Goal: Information Seeking & Learning: Find specific fact

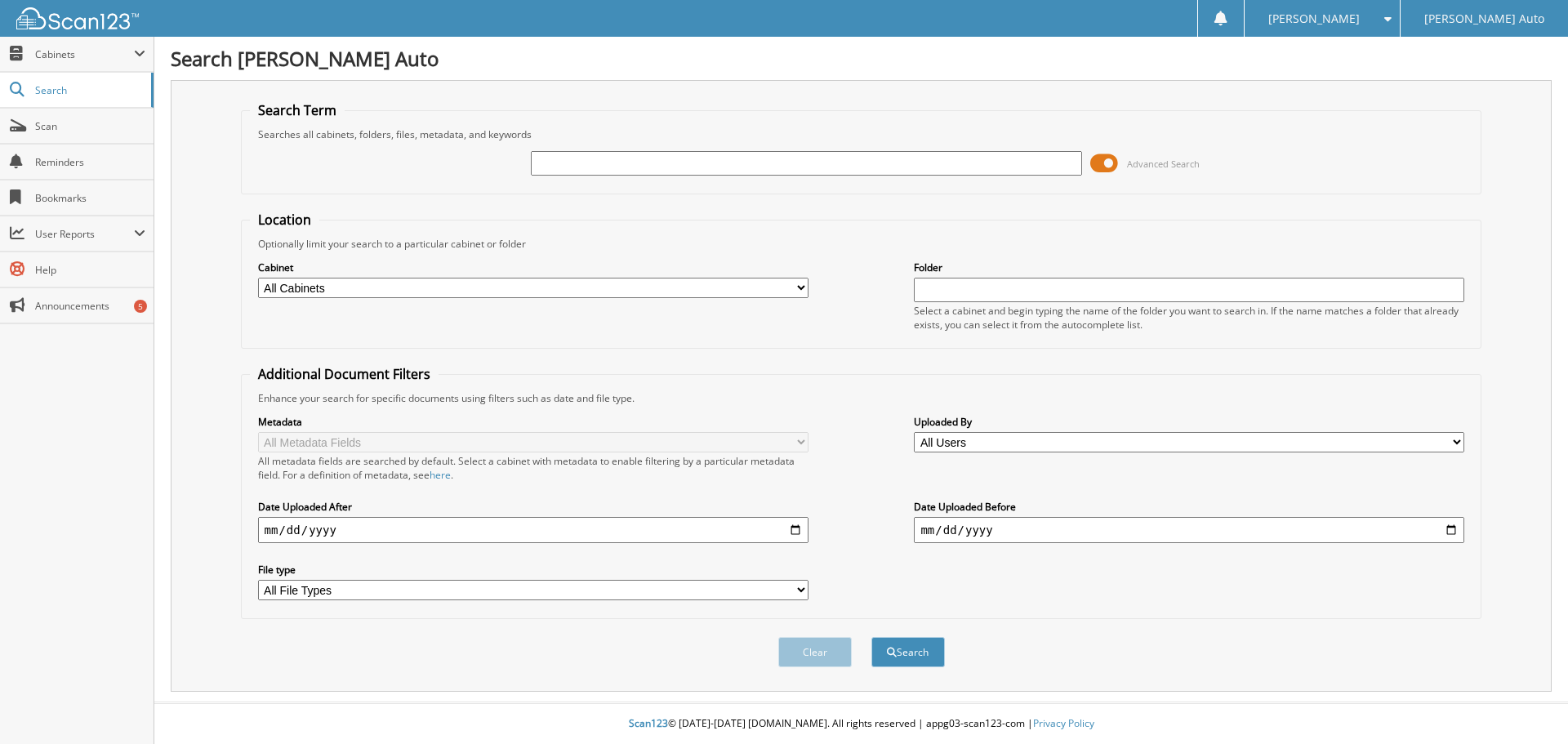
drag, startPoint x: 555, startPoint y: 159, endPoint x: 672, endPoint y: 164, distance: 117.1
click at [570, 160] on input "text" at bounding box center [806, 164] width 550 height 25
type input "C092525"
click at [764, 621] on button "Search" at bounding box center [907, 652] width 73 height 30
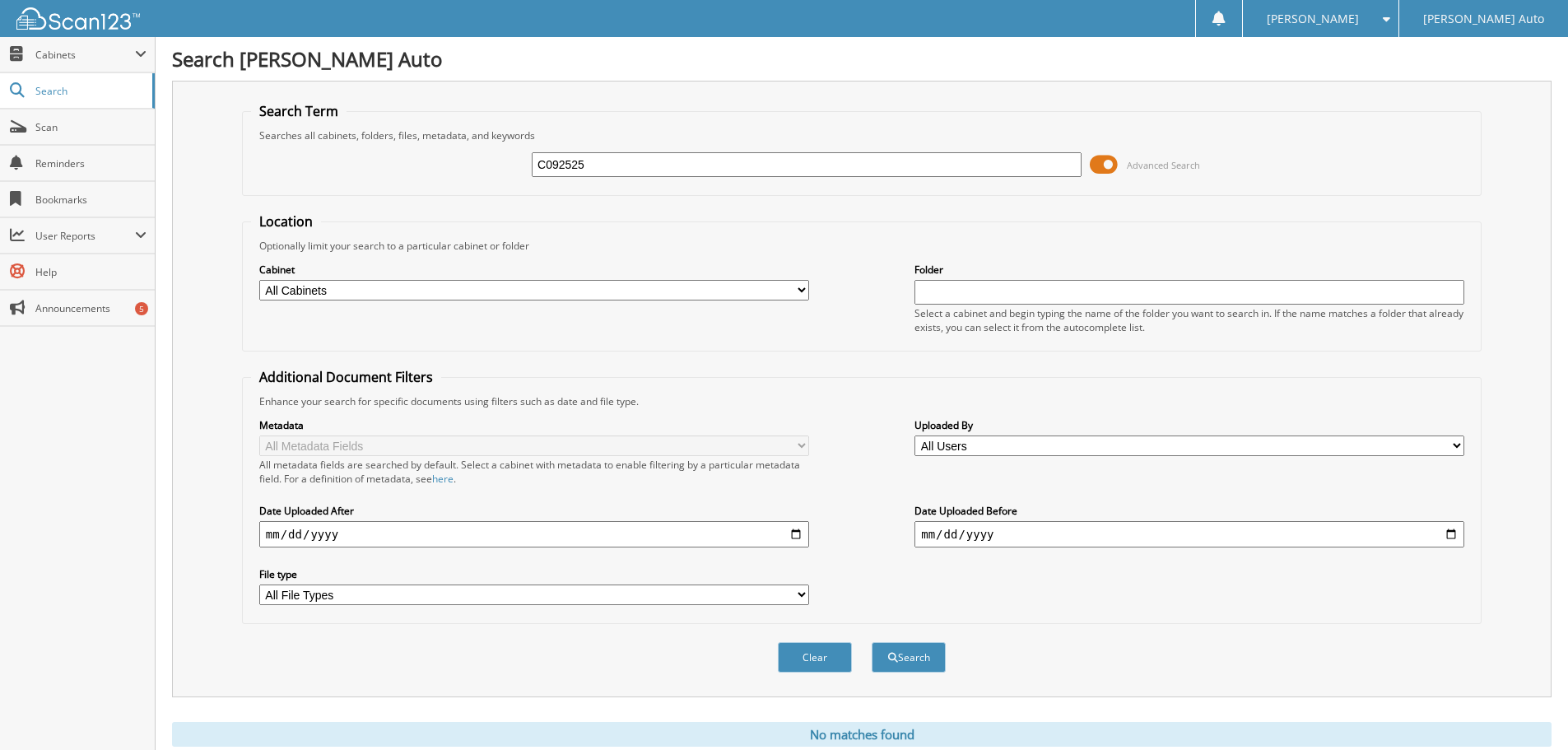
drag, startPoint x: 594, startPoint y: 165, endPoint x: 415, endPoint y: 172, distance: 179.1
click at [415, 172] on div "C092525 Advanced Search" at bounding box center [862, 165] width 1221 height 45
type input "C092225"
click at [872, 642] on button "Search" at bounding box center [908, 657] width 74 height 30
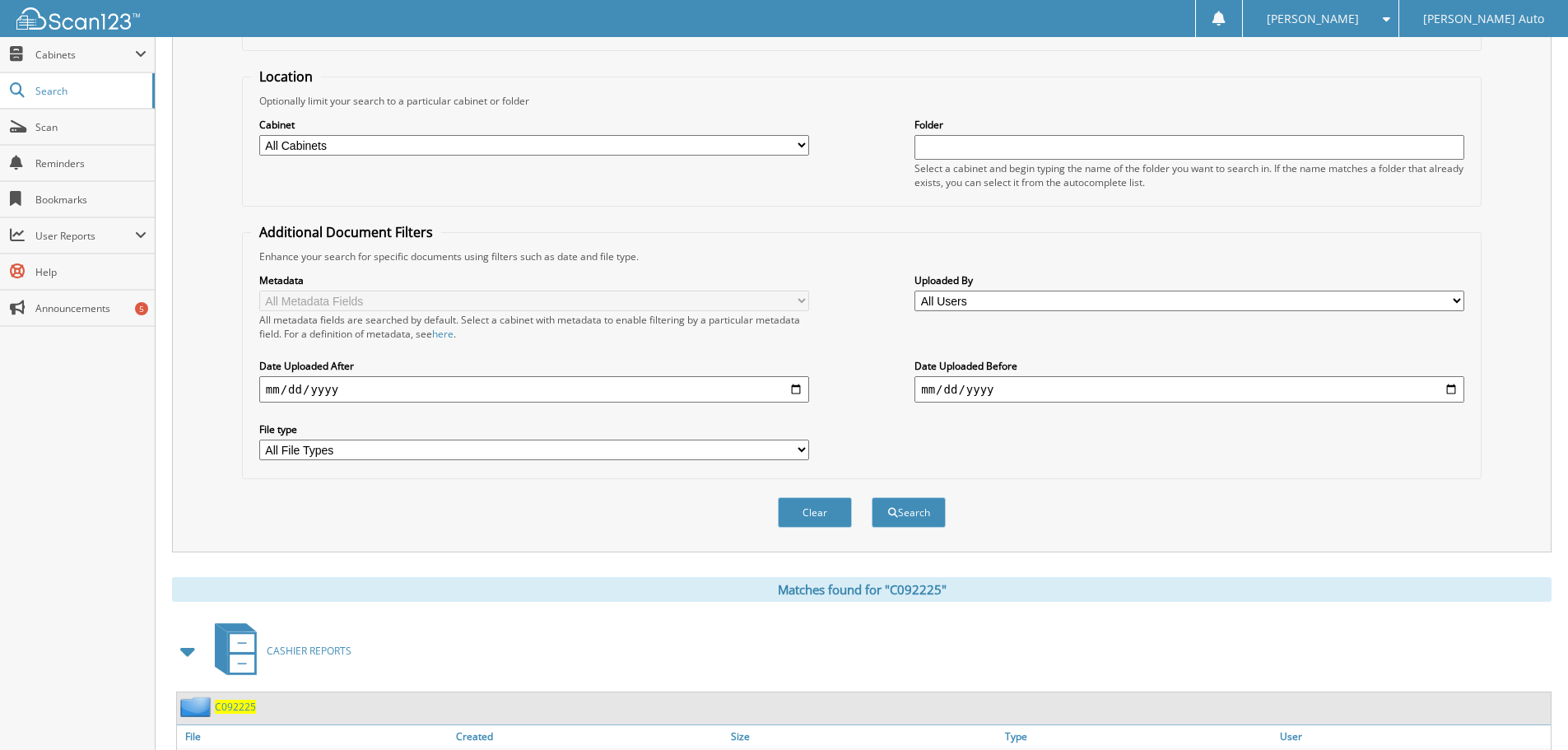
scroll to position [235, 0]
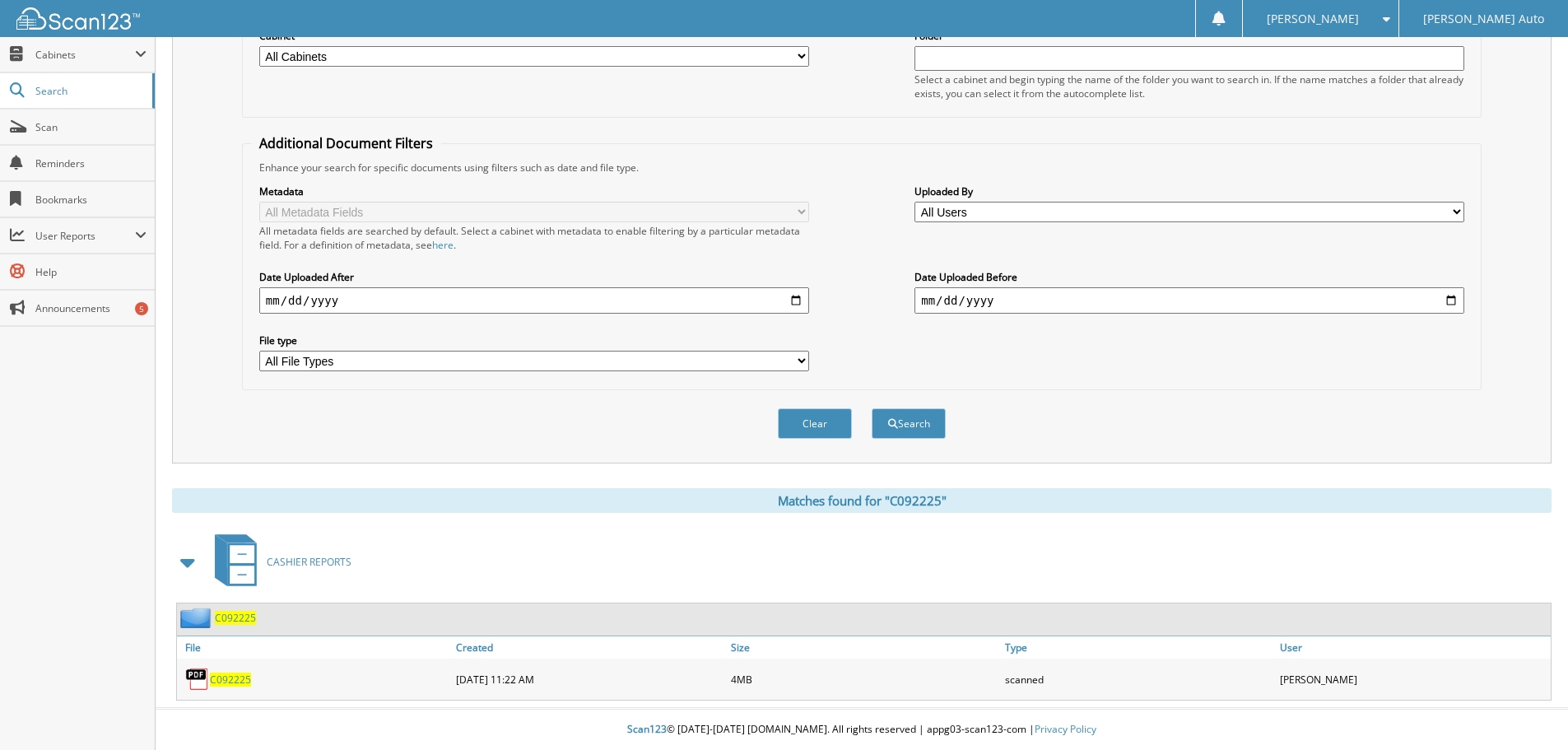
click at [237, 677] on span "C092225" at bounding box center [230, 680] width 41 height 14
